Goal: Task Accomplishment & Management: Manage account settings

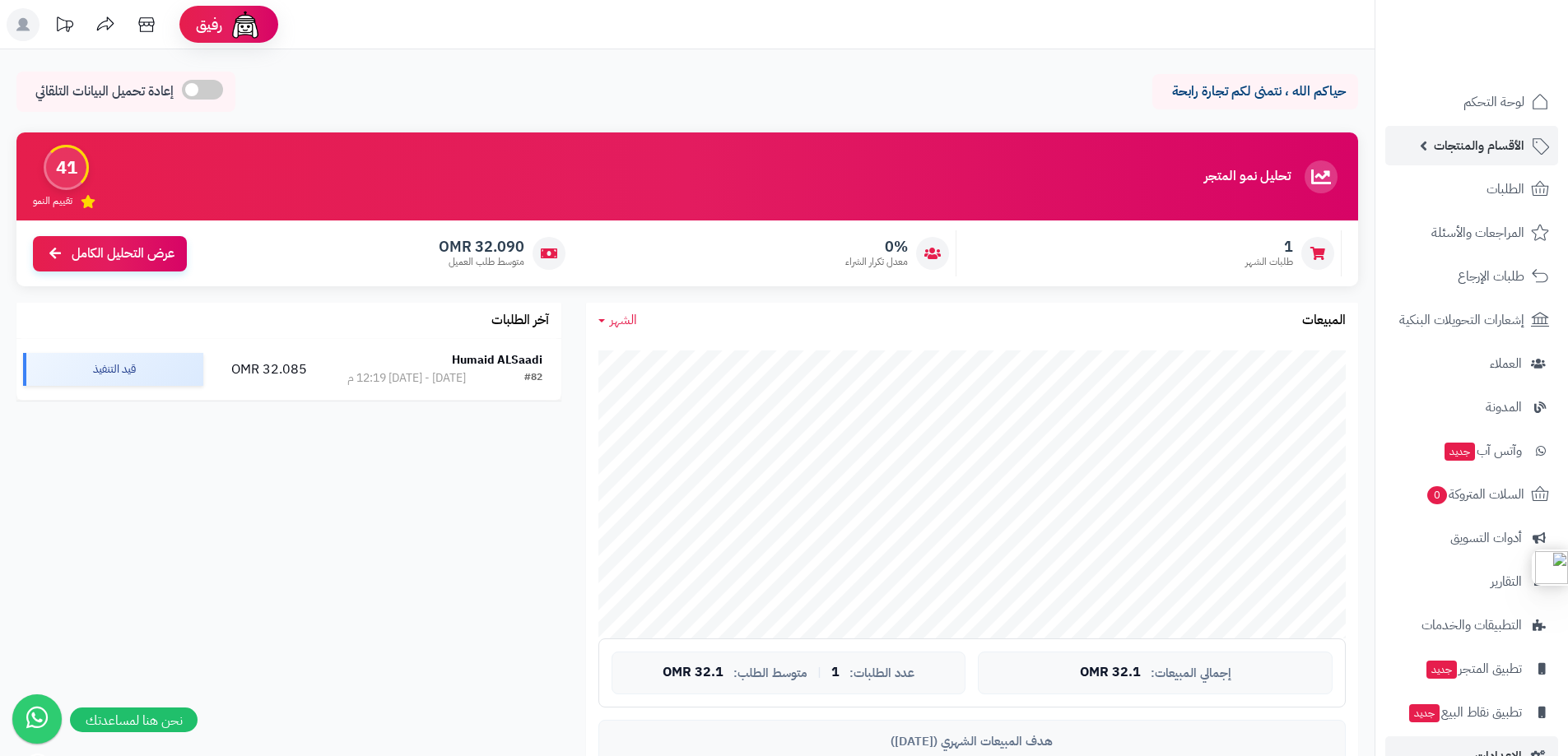
click at [1482, 148] on span "الأقسام والمنتجات" at bounding box center [1478, 145] width 91 height 23
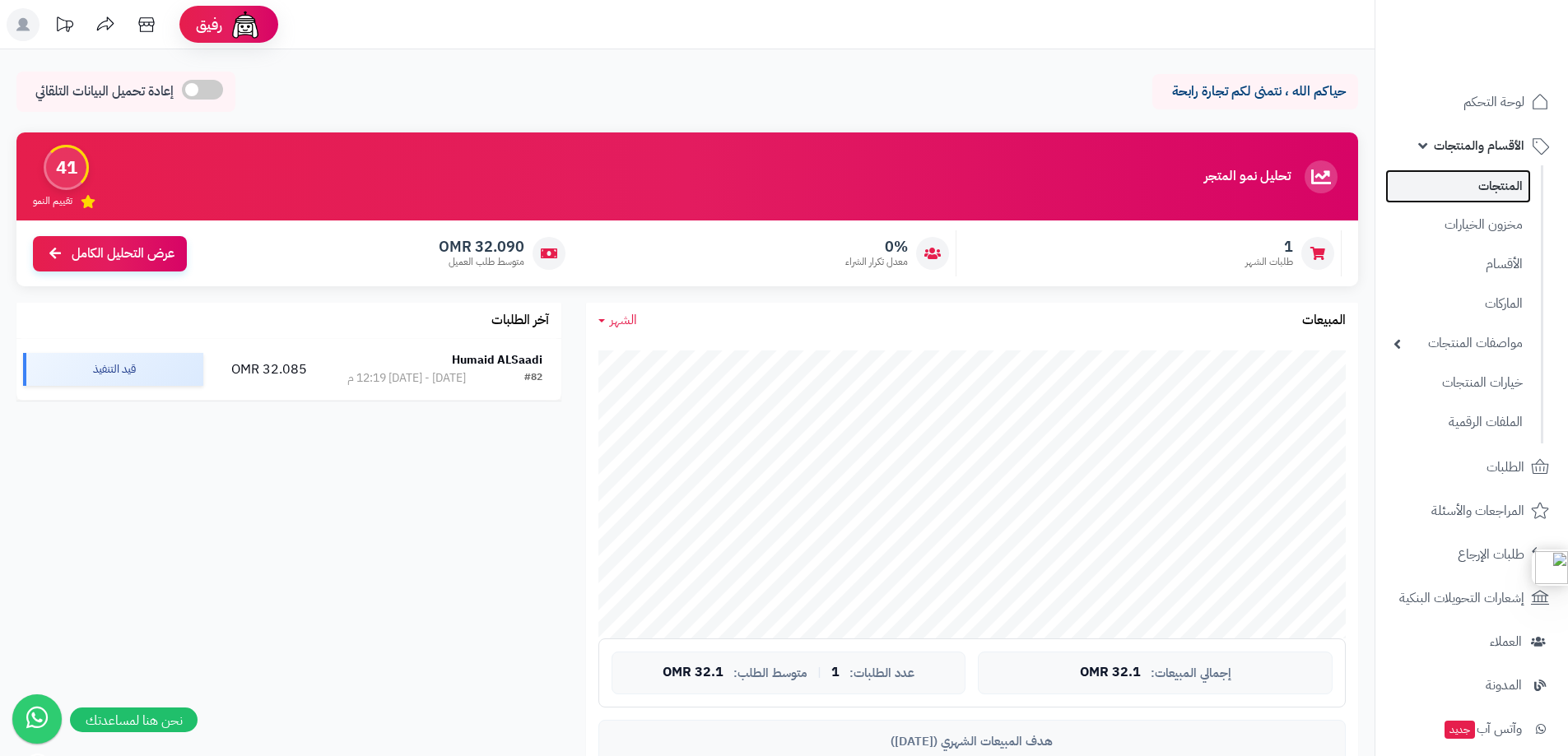
click at [1491, 187] on link "المنتجات" at bounding box center [1458, 186] width 145 height 34
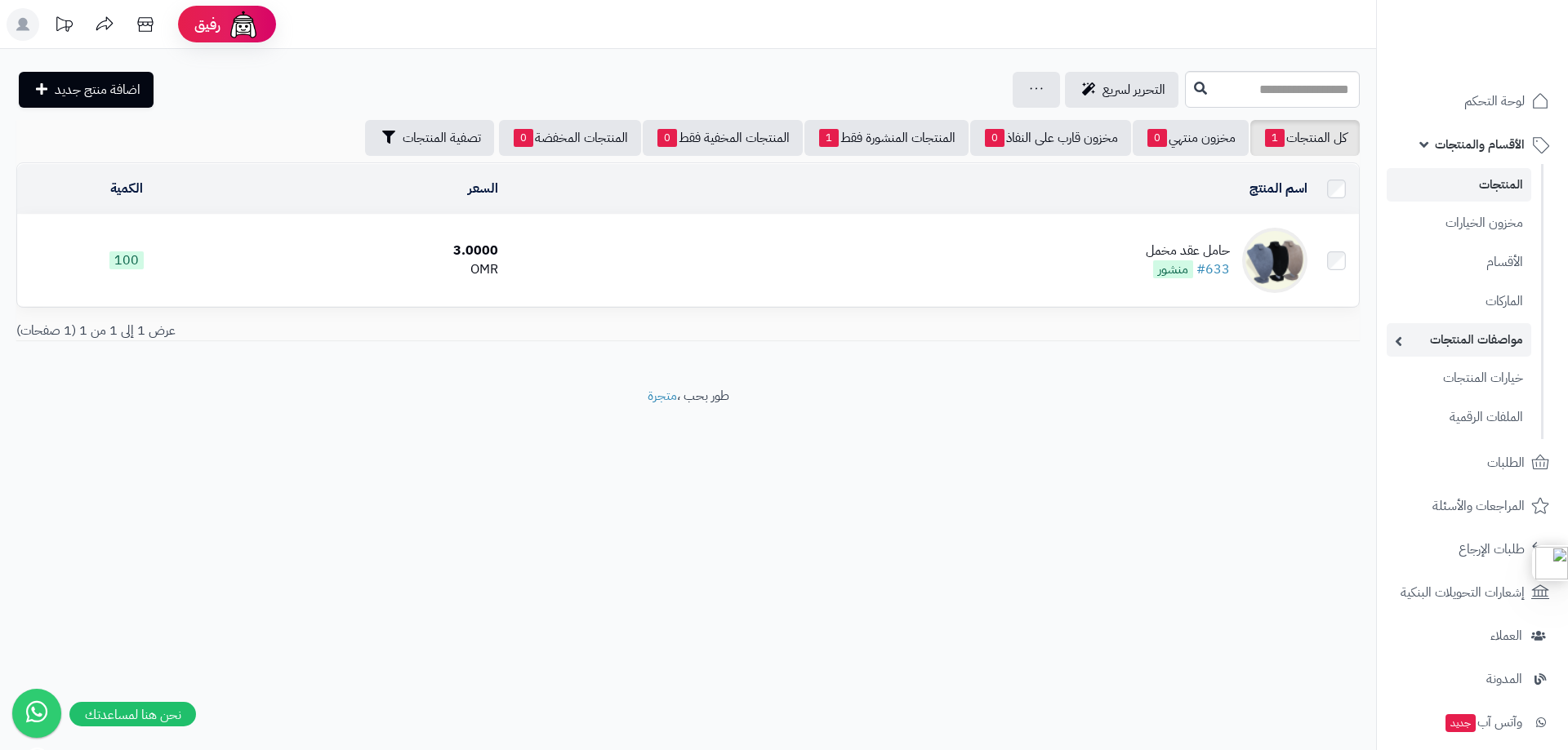
click at [1462, 330] on link "مواصفات المنتجات" at bounding box center [1459, 340] width 144 height 34
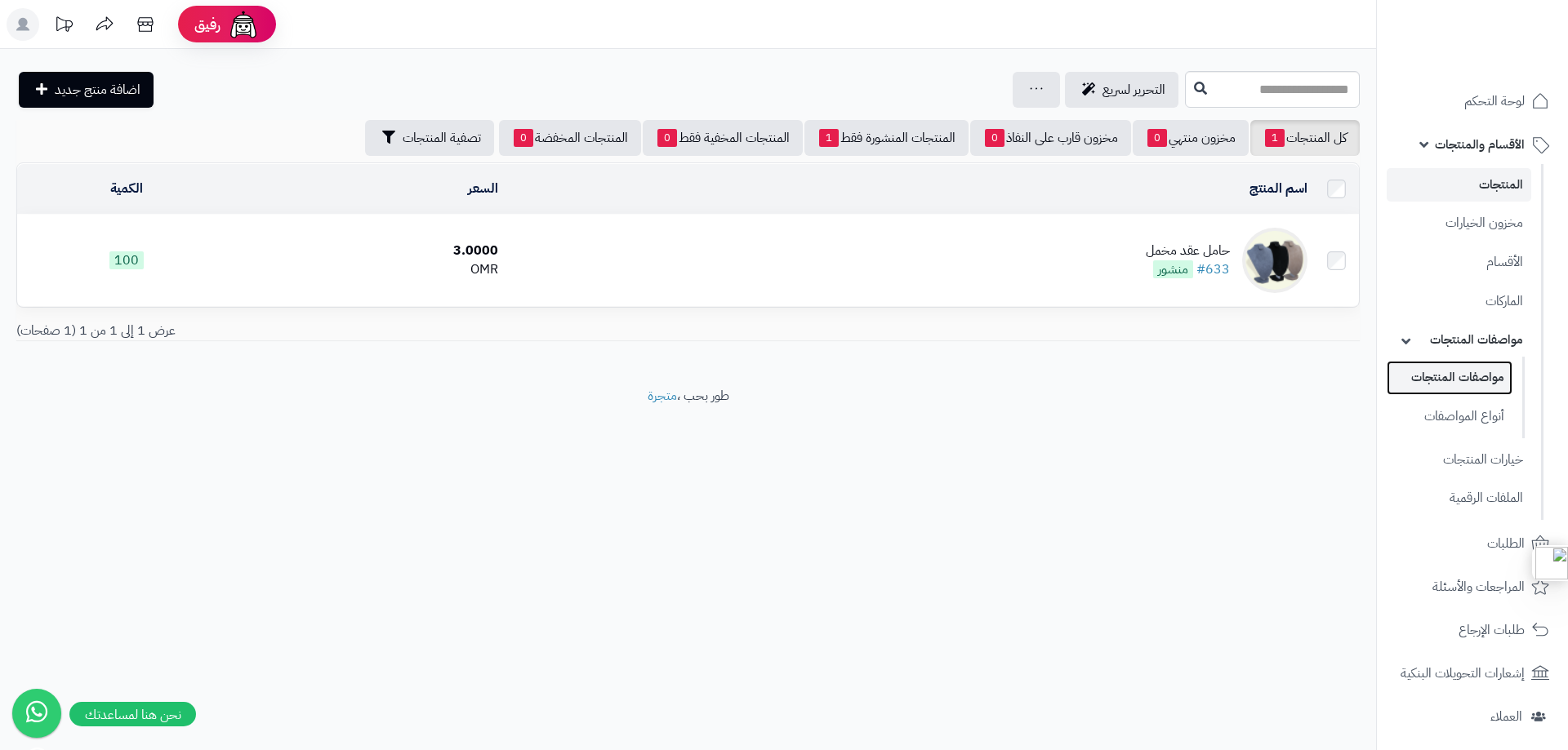
click at [1462, 369] on link "مواصفات المنتجات" at bounding box center [1450, 378] width 125 height 34
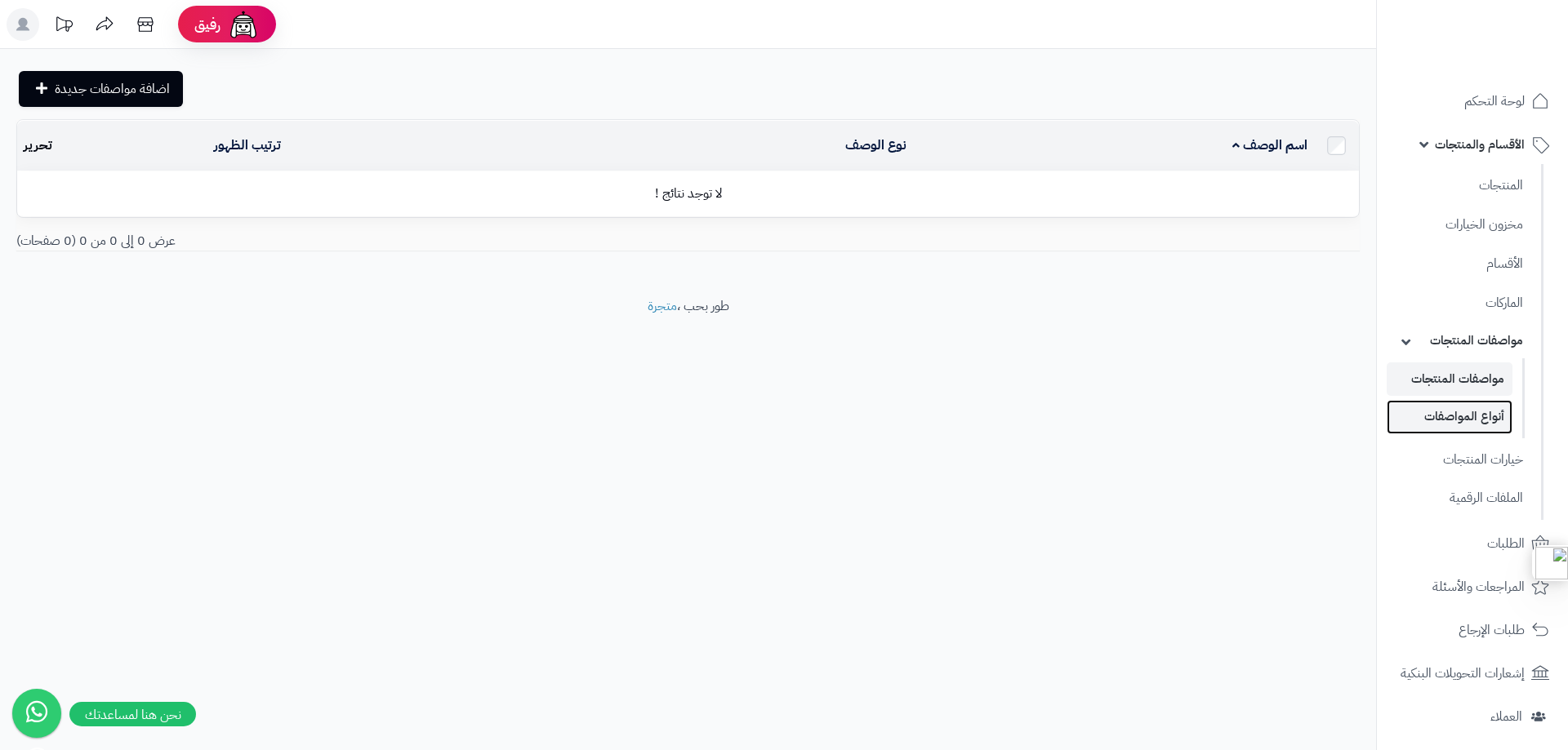
click at [1469, 409] on link "أنواع المواصفات" at bounding box center [1450, 416] width 125 height 34
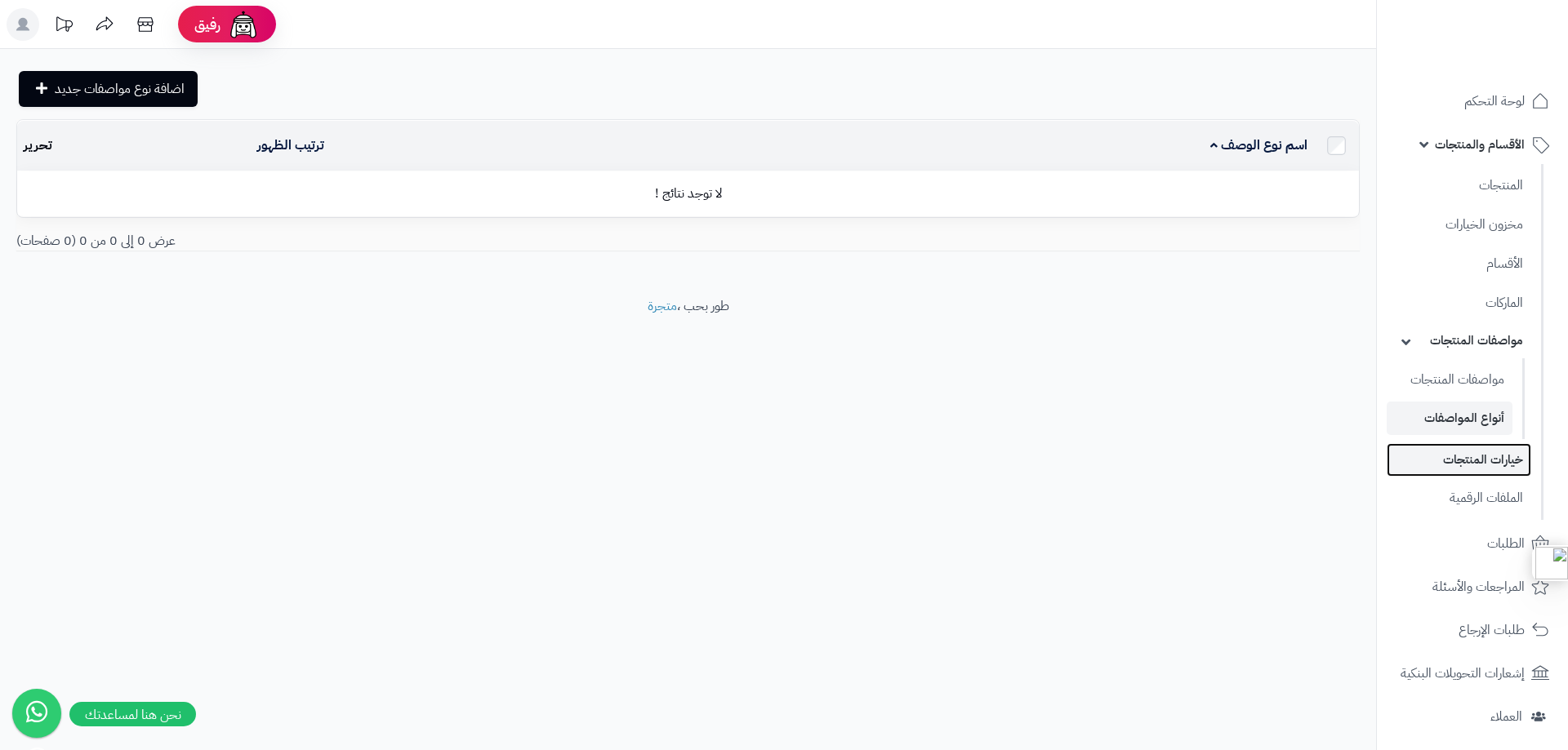
click at [1473, 458] on link "خيارات المنتجات" at bounding box center [1459, 460] width 144 height 34
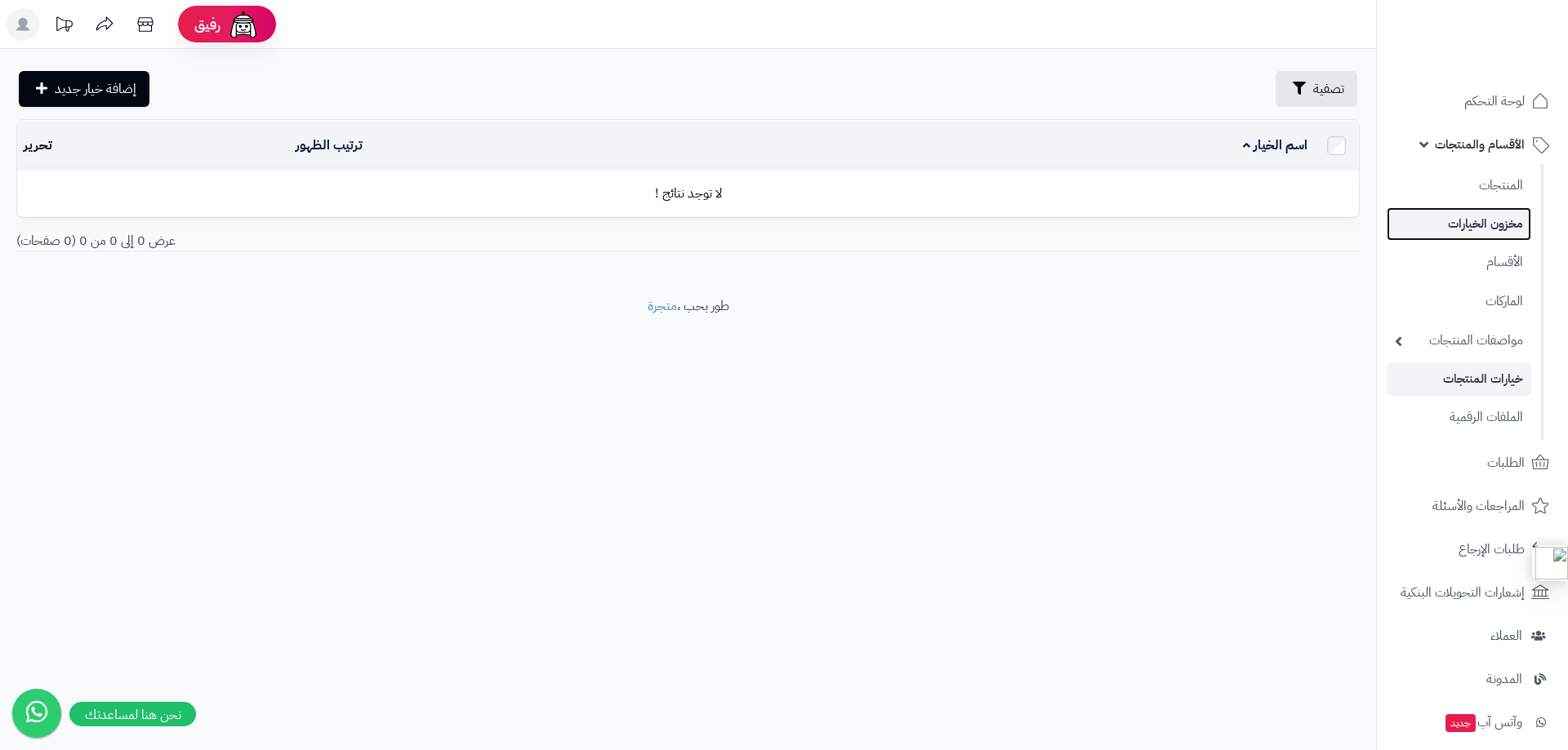
click at [1482, 227] on link "مخزون الخيارات" at bounding box center [1459, 224] width 144 height 34
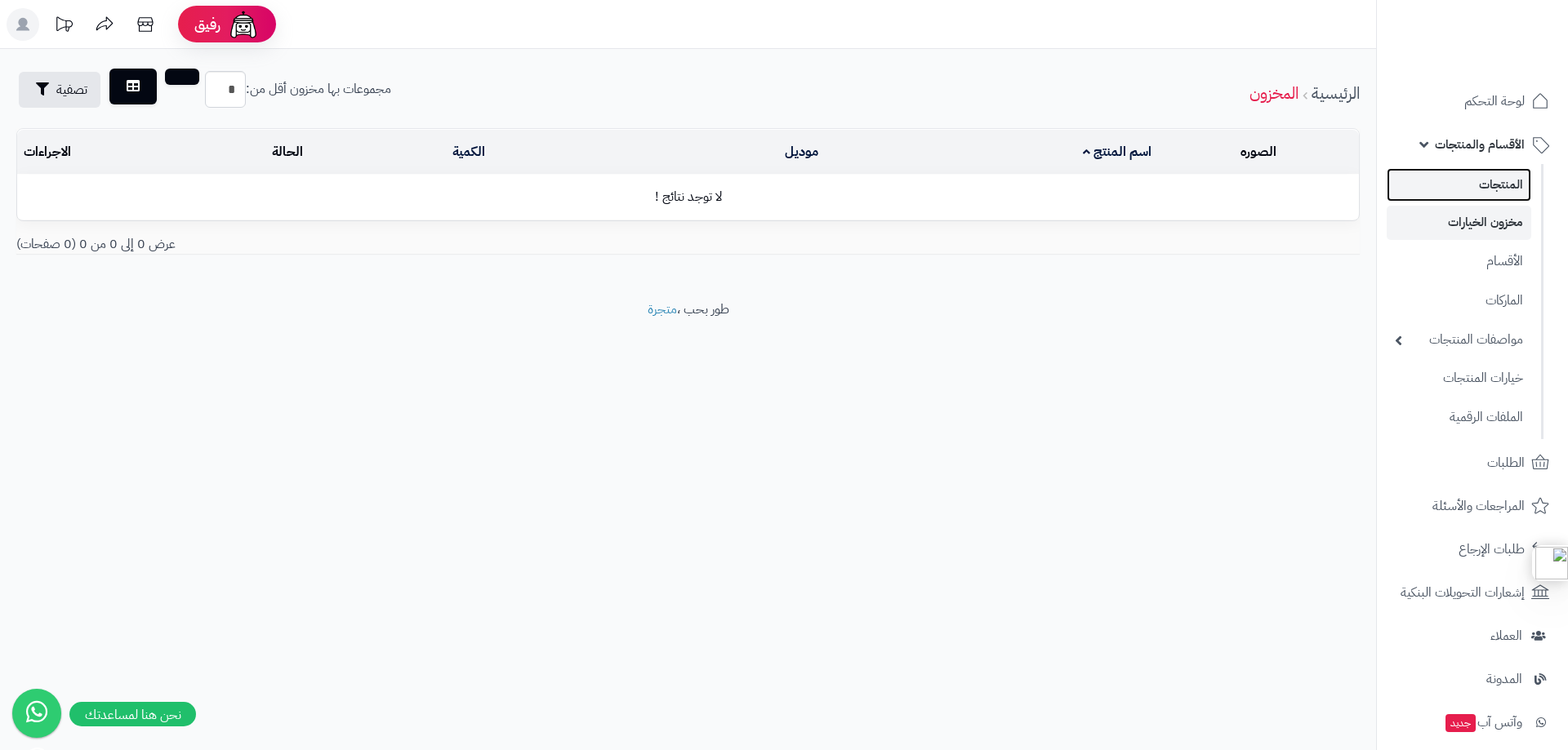
click at [1484, 181] on link "المنتجات" at bounding box center [1459, 185] width 144 height 34
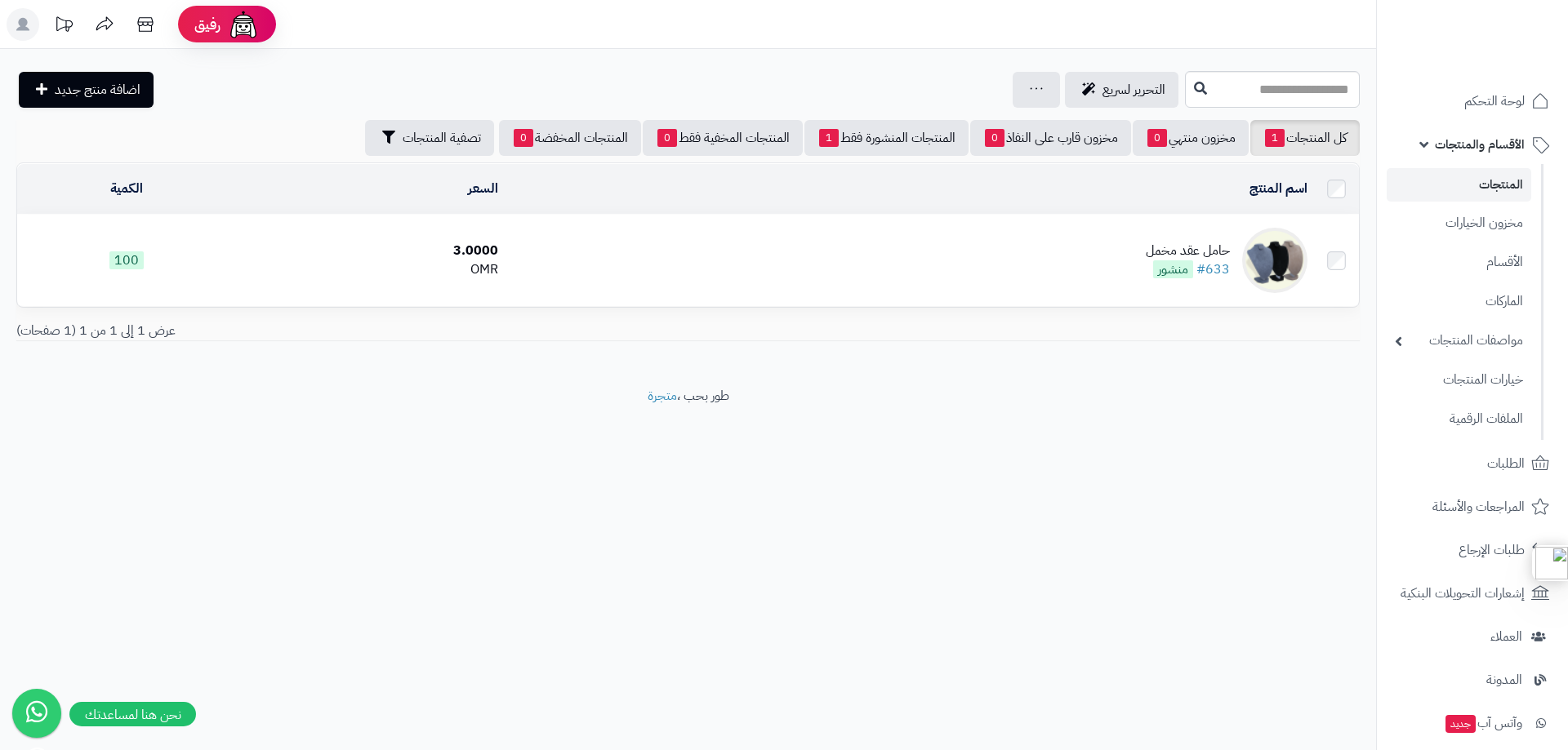
click at [1198, 248] on div "حامل عقد مخمل" at bounding box center [1188, 251] width 84 height 19
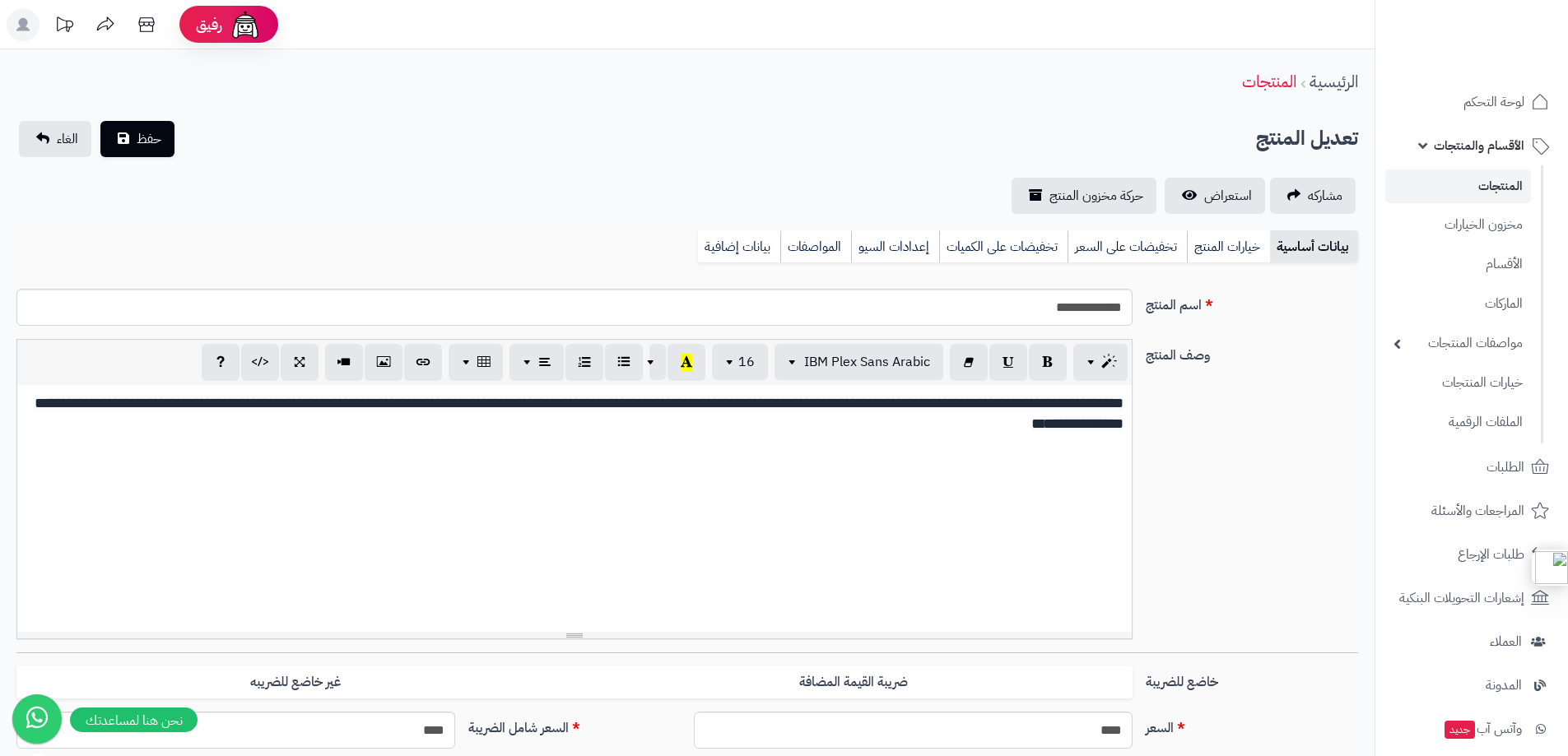
scroll to position [300, 0]
click at [1222, 246] on link "خيارات المنتج" at bounding box center [1229, 247] width 84 height 33
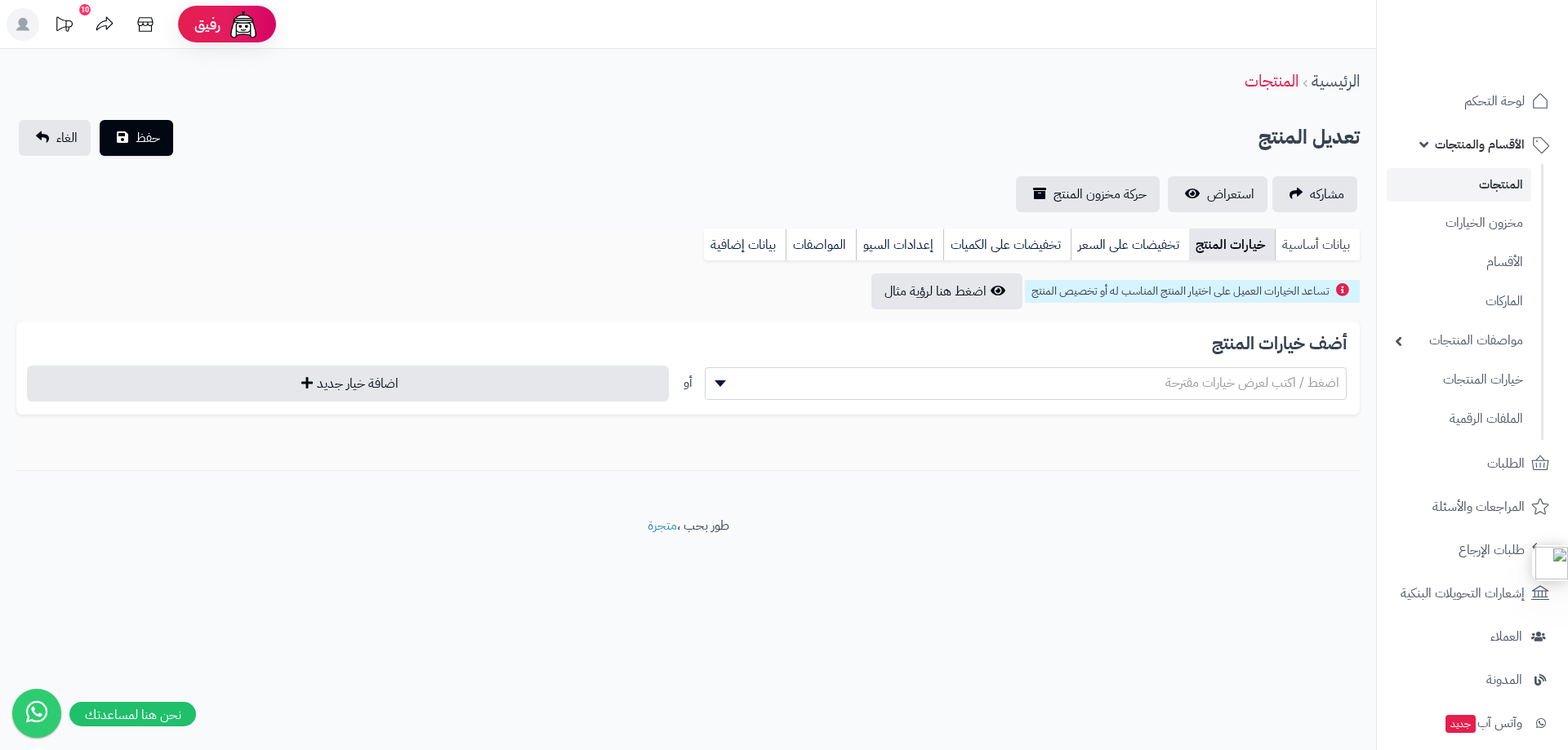
click at [1317, 238] on link "بيانات أساسية" at bounding box center [1317, 245] width 85 height 33
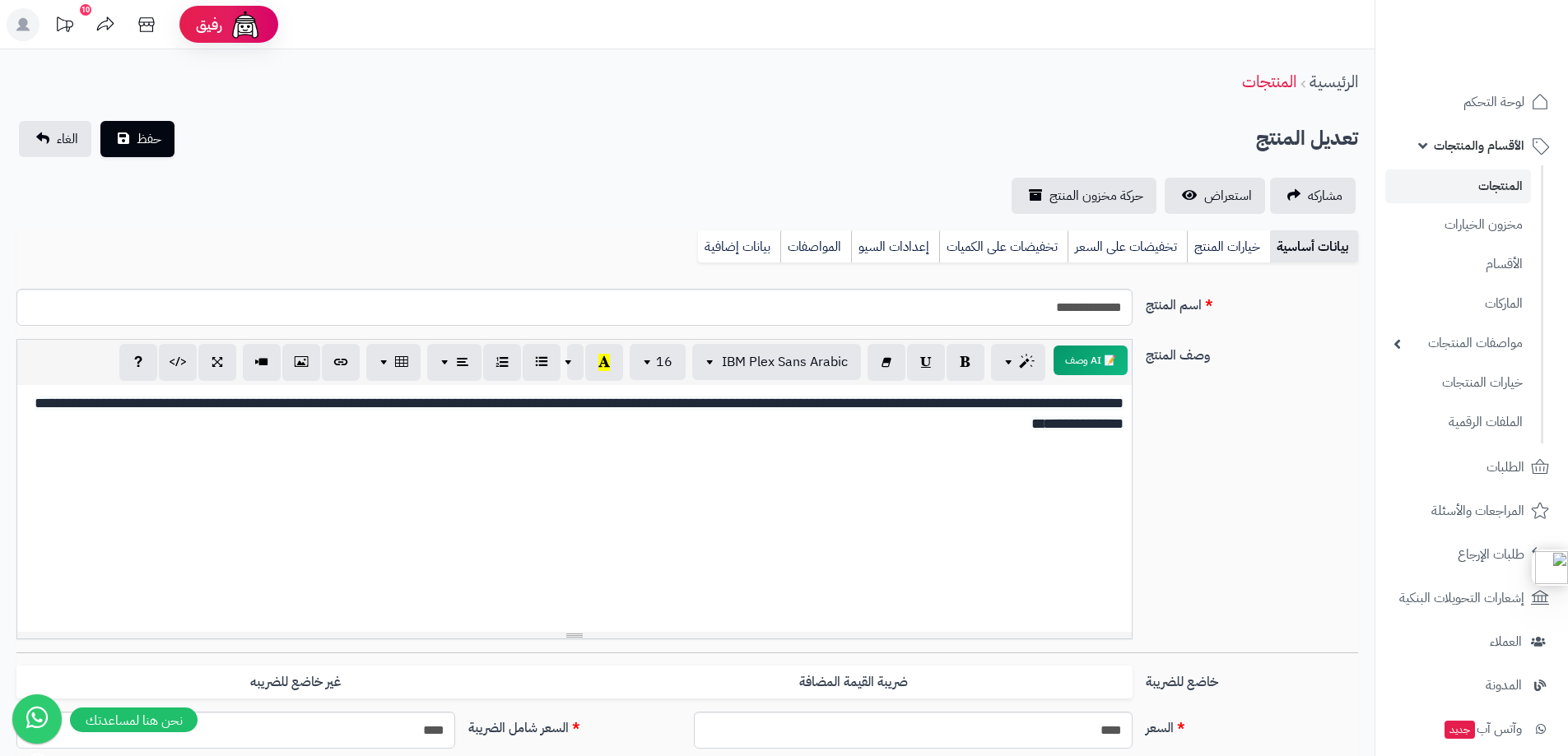
click at [1489, 138] on span "الأقسام والمنتجات" at bounding box center [1478, 145] width 91 height 23
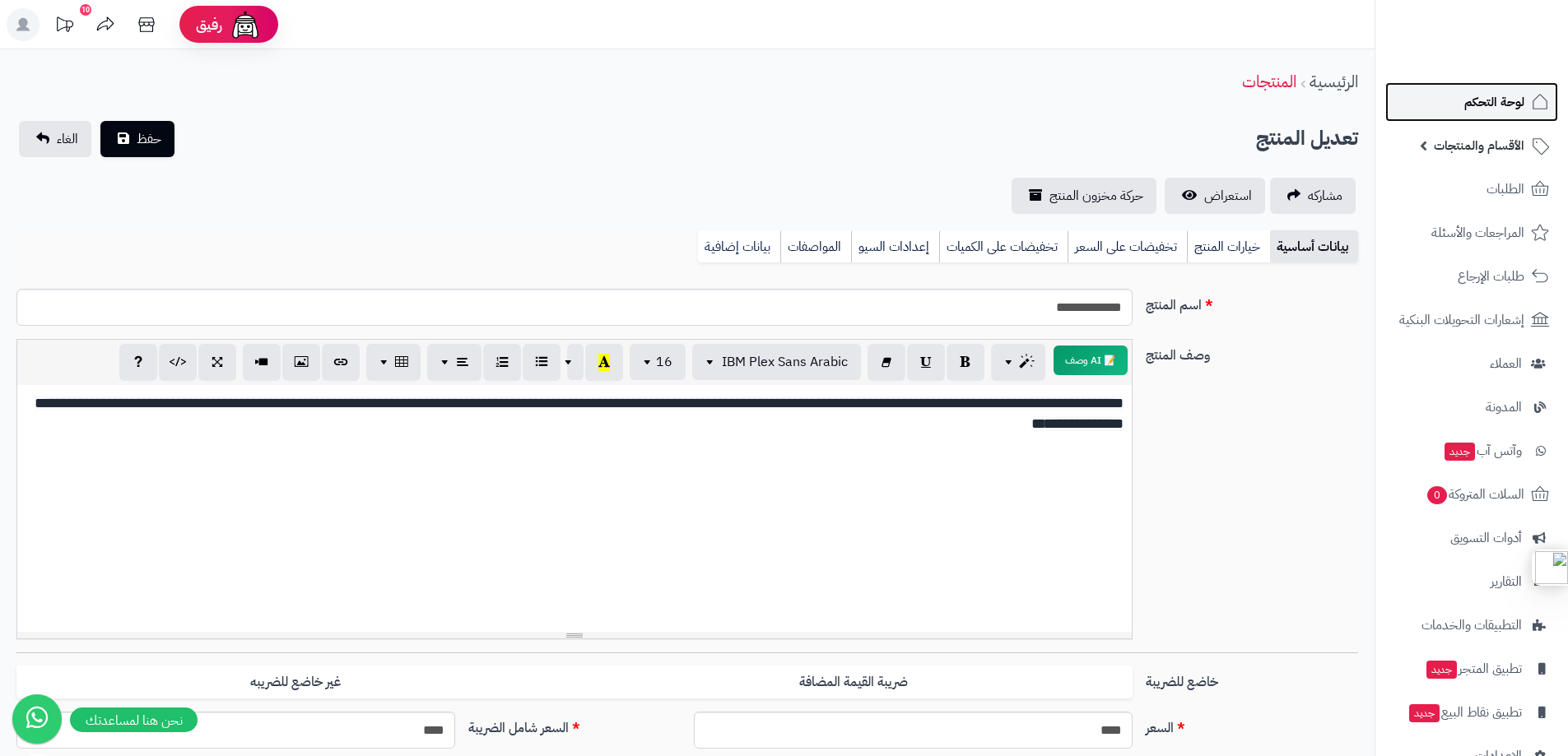
click at [1503, 92] on span "لوحة التحكم" at bounding box center [1494, 101] width 60 height 23
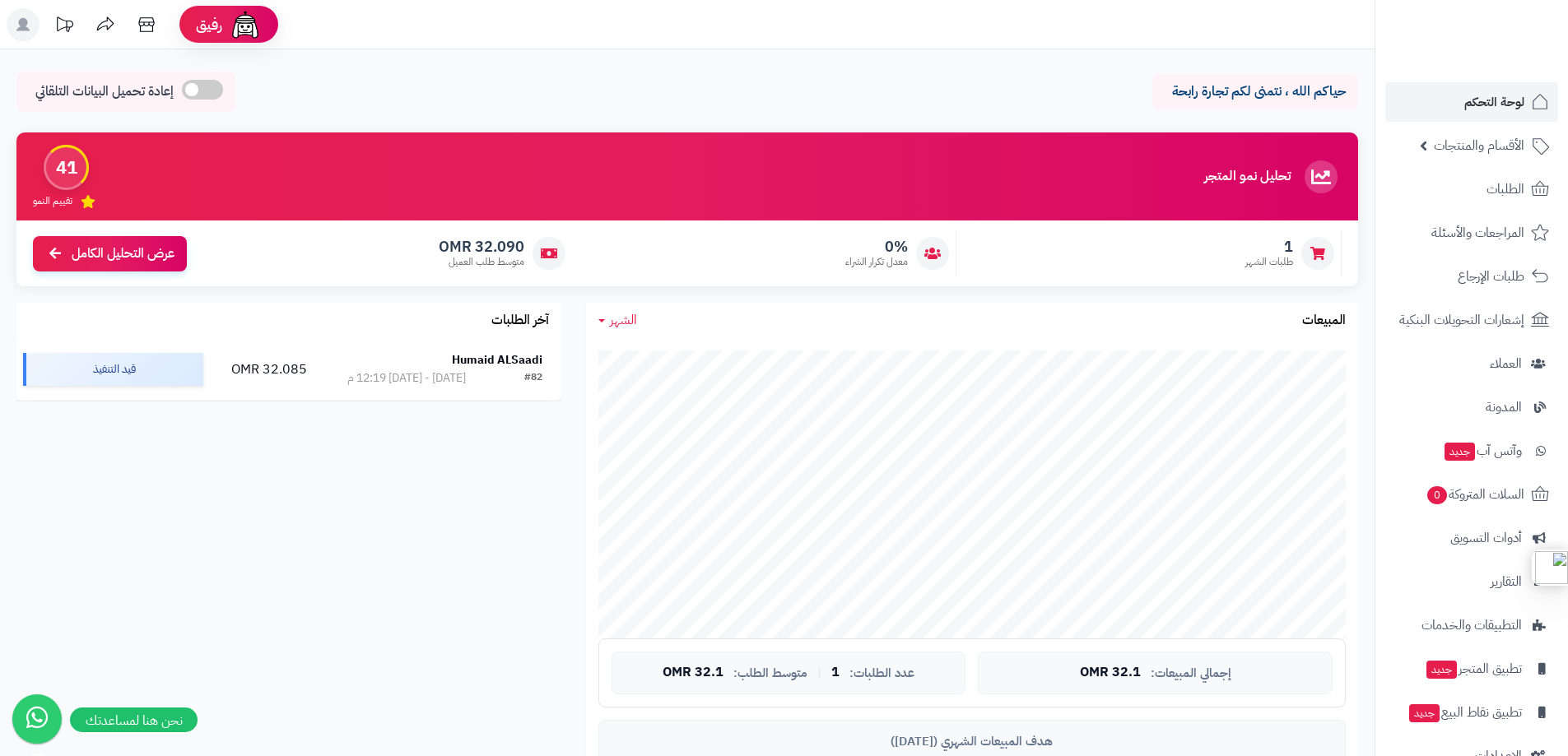
click at [205, 89] on span at bounding box center [202, 90] width 41 height 20
click at [316, 96] on span at bounding box center [317, 90] width 41 height 20
